Goal: Navigation & Orientation: Go to known website

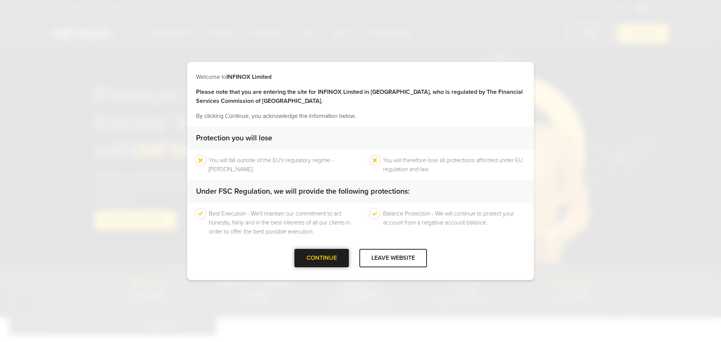
click at [320, 261] on div "CONTINUE" at bounding box center [322, 258] width 54 height 18
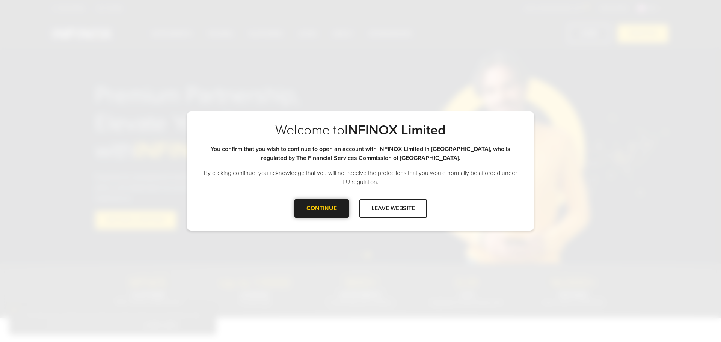
click at [325, 212] on div "CONTINUE" at bounding box center [322, 209] width 54 height 18
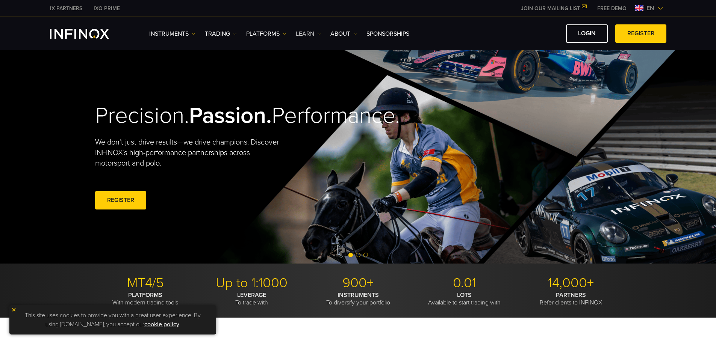
click at [312, 35] on link "Learn" at bounding box center [308, 33] width 25 height 9
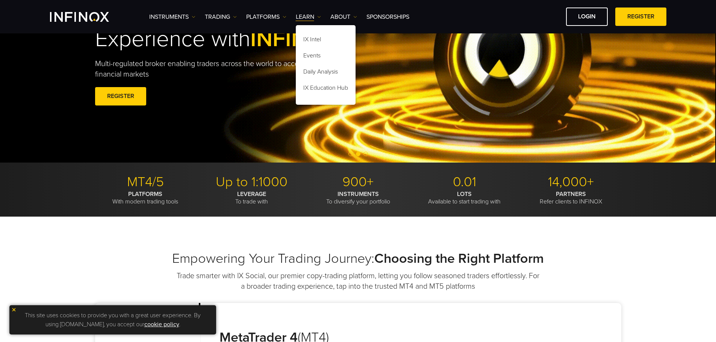
scroll to position [38, 0]
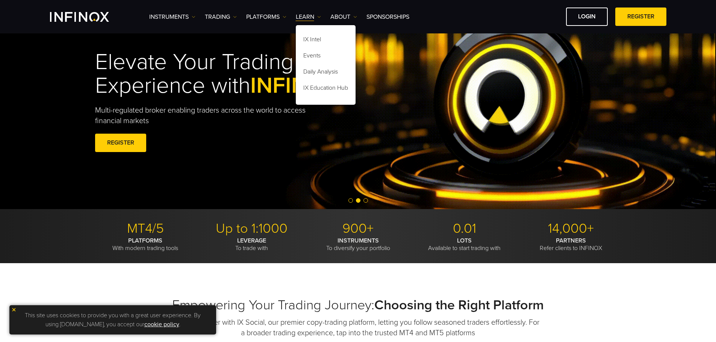
click at [381, 116] on div "Elevate Your Trading Experience with INFINOX Multi-regulated broker enabling tr…" at bounding box center [358, 102] width 541 height 127
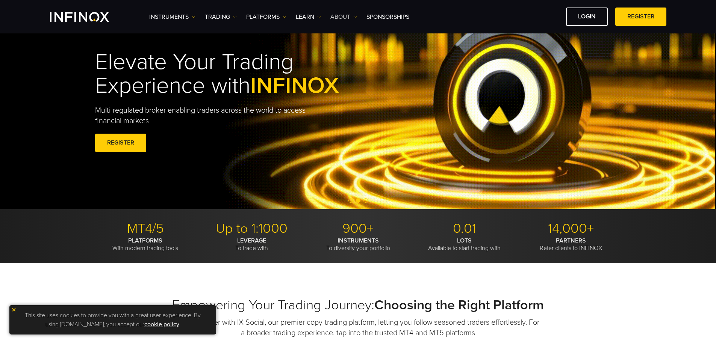
click at [356, 18] on img at bounding box center [355, 17] width 4 height 4
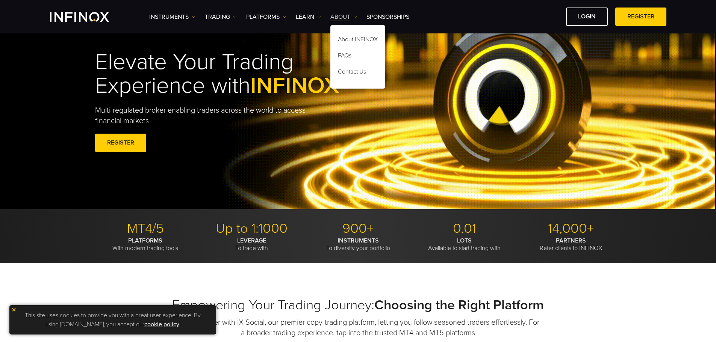
scroll to position [0, 0]
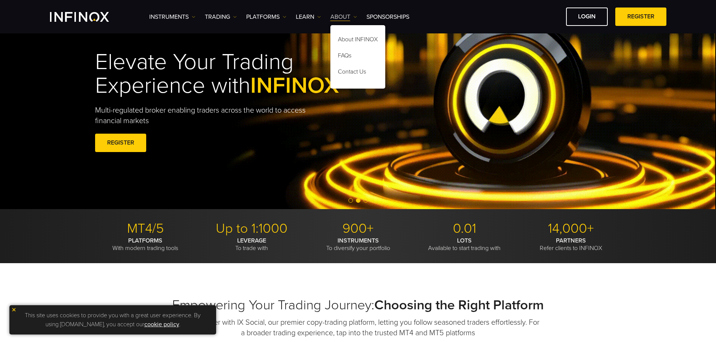
click at [356, 18] on img at bounding box center [355, 17] width 4 height 4
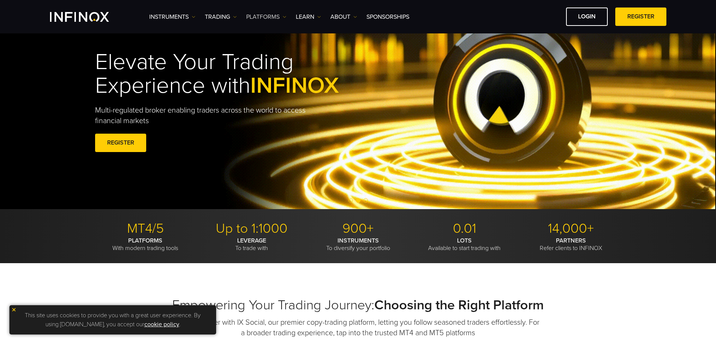
click at [286, 18] on img at bounding box center [285, 17] width 4 height 4
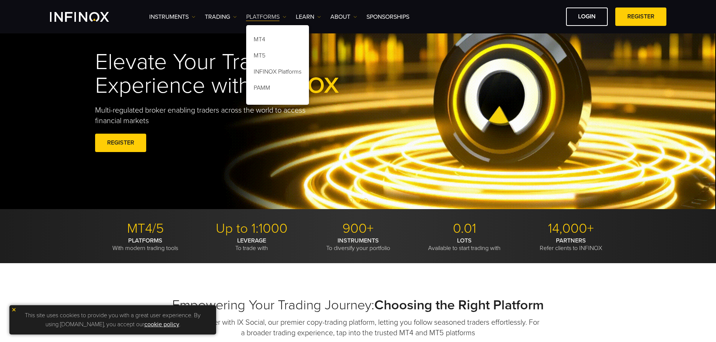
click at [286, 18] on img at bounding box center [285, 17] width 4 height 4
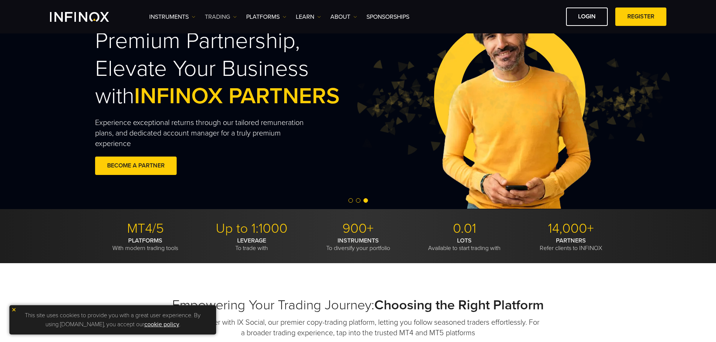
click at [235, 17] on img at bounding box center [235, 17] width 4 height 4
click at [577, 21] on link "LOGIN" at bounding box center [587, 17] width 42 height 18
